Goal: Check status: Check status

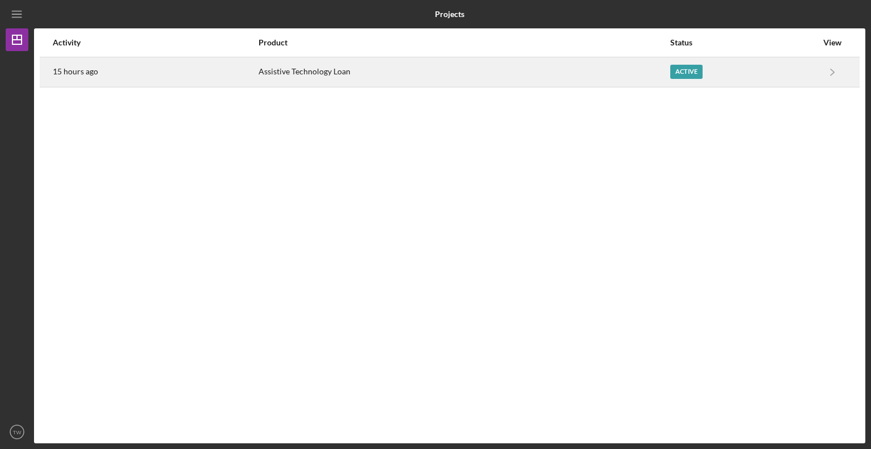
click at [682, 74] on div "Active" at bounding box center [686, 72] width 32 height 14
